Goal: Communication & Community: Answer question/provide support

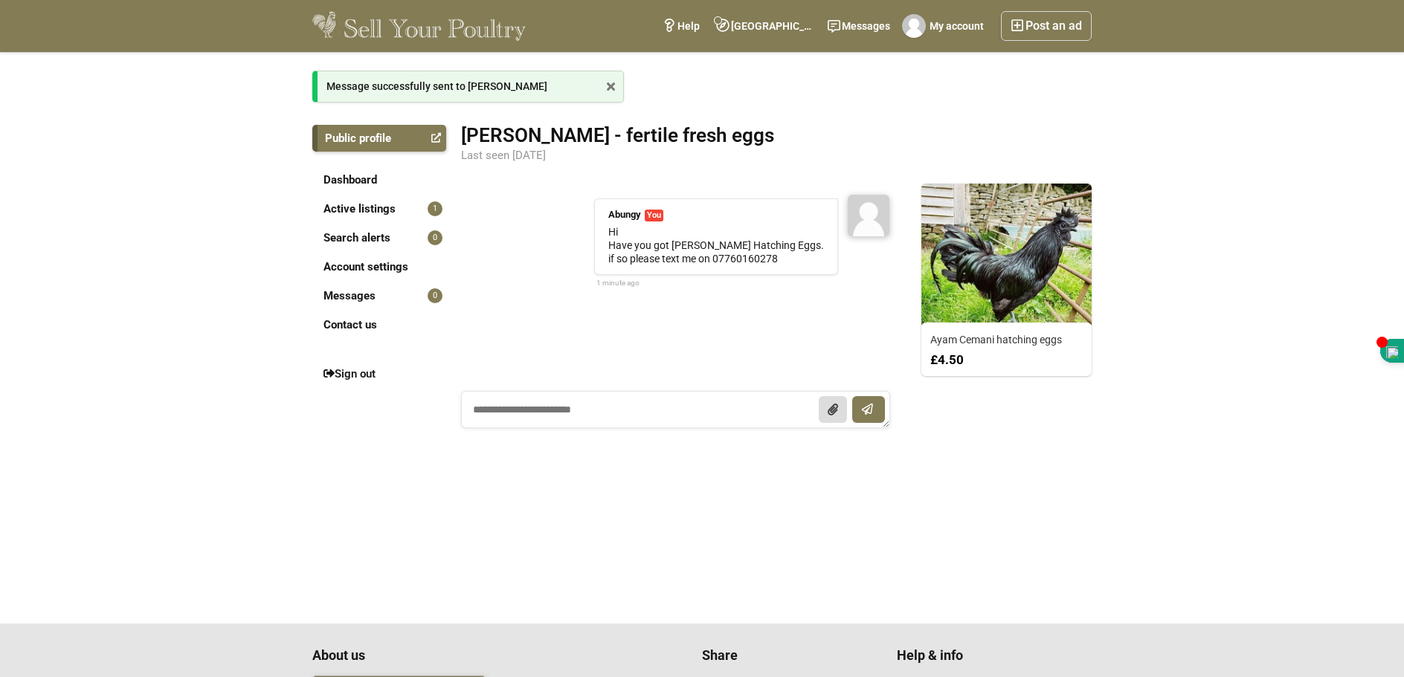
drag, startPoint x: 813, startPoint y: 265, endPoint x: 797, endPoint y: 260, distance: 17.2
click at [797, 260] on div "Abungy You 1 minute ago Hi Have you got Ayam Cemani Hatching Eggs. if so please…" at bounding box center [716, 237] width 244 height 77
click at [359, 303] on link "Messages 0" at bounding box center [379, 296] width 134 height 27
